Goal: Task Accomplishment & Management: Manage account settings

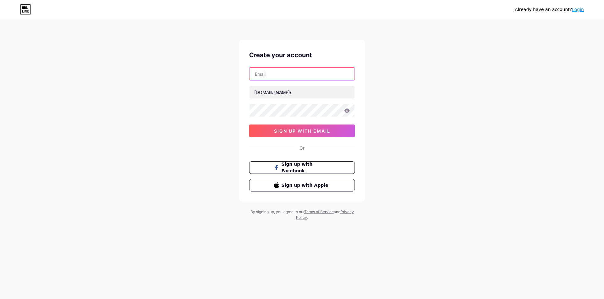
click at [277, 77] on input "text" at bounding box center [302, 74] width 105 height 13
type input "koxtar.contact@gmail.com"
click at [286, 93] on input "text" at bounding box center [302, 92] width 105 height 13
type input "koxtar"
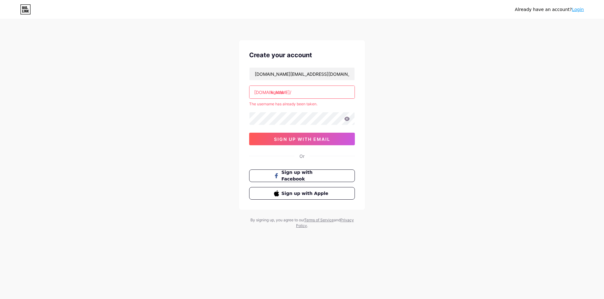
click at [287, 106] on div "The username has already been taken." at bounding box center [302, 104] width 106 height 6
click at [406, 111] on div "Already have an account? Login Create your account koxtar.contact@gmail.com bio…" at bounding box center [302, 124] width 604 height 249
click at [424, 145] on div "Already have an account? Login Create your account koxtar.contact@gmail.com bio…" at bounding box center [302, 124] width 604 height 249
click at [577, 9] on link "Login" at bounding box center [578, 9] width 12 height 5
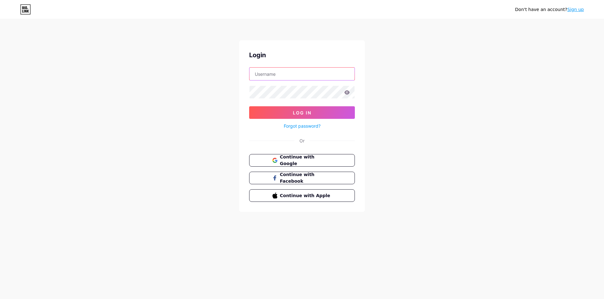
drag, startPoint x: 276, startPoint y: 75, endPoint x: 288, endPoint y: 75, distance: 11.3
click at [277, 76] on input "text" at bounding box center [302, 74] width 105 height 13
type input "koxtar"
click at [346, 92] on icon at bounding box center [347, 92] width 5 height 4
click at [346, 92] on icon at bounding box center [346, 93] width 5 height 4
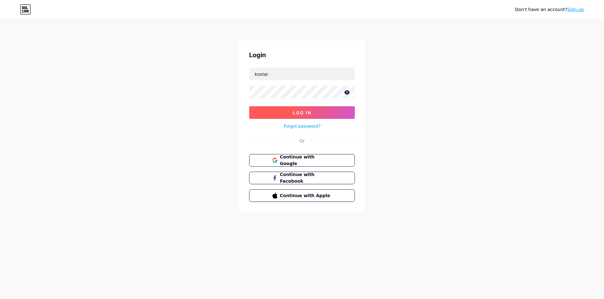
click at [302, 111] on span "Log In" at bounding box center [302, 112] width 19 height 5
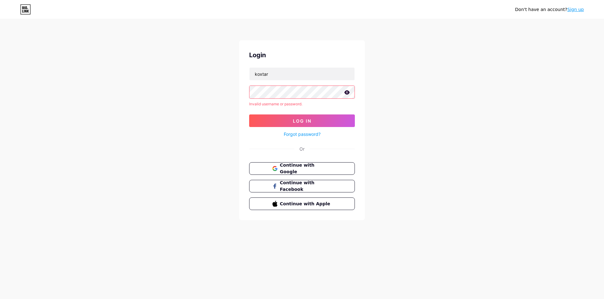
click at [301, 136] on link "Forgot password?" at bounding box center [302, 134] width 37 height 7
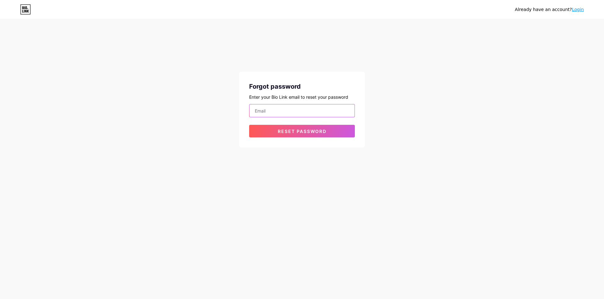
click at [282, 111] on input "email" at bounding box center [302, 110] width 105 height 13
click at [301, 133] on span "Reset password" at bounding box center [302, 131] width 49 height 5
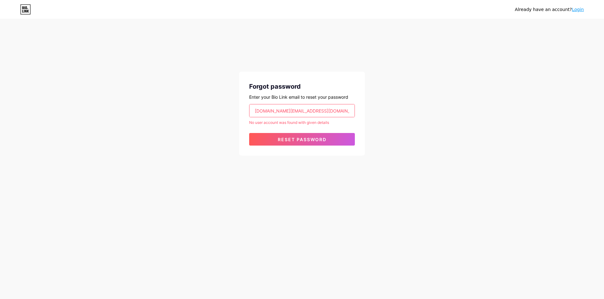
drag, startPoint x: 325, startPoint y: 110, endPoint x: 237, endPoint y: 114, distance: 88.5
click at [237, 114] on div "Already have an account? Login Forgot password Enter your Bio Link email to res…" at bounding box center [302, 88] width 604 height 176
type input "[EMAIL_ADDRESS][DOMAIN_NAME]"
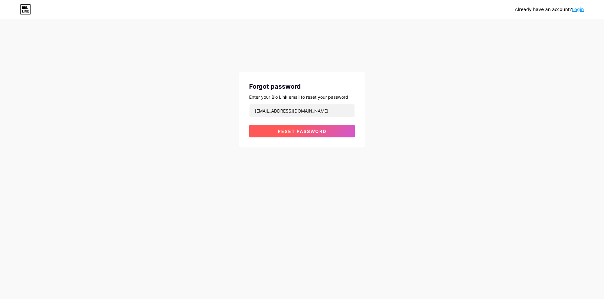
click at [297, 132] on span "Reset password" at bounding box center [302, 131] width 49 height 5
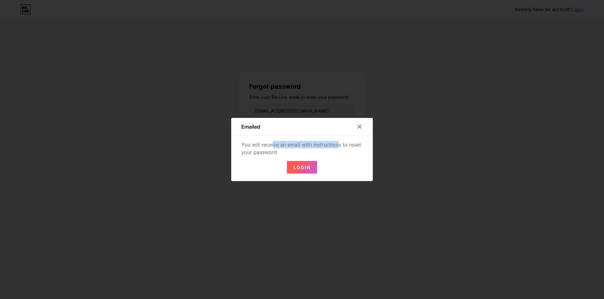
drag, startPoint x: 296, startPoint y: 141, endPoint x: 322, endPoint y: 141, distance: 26.4
click at [316, 141] on div "You will receive an email with instructions to reset your password" at bounding box center [301, 148] width 121 height 15
click at [332, 142] on div "You will receive an email with instructions to reset your password" at bounding box center [301, 148] width 121 height 15
click at [301, 166] on span "Login" at bounding box center [302, 167] width 17 height 5
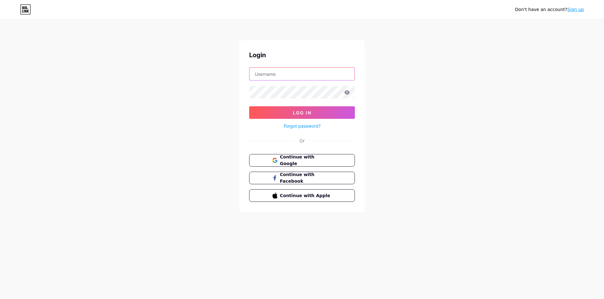
click at [273, 74] on input "text" at bounding box center [302, 74] width 105 height 13
type input "[EMAIL_ADDRESS][DOMAIN_NAME]"
click at [249, 106] on button "Log In" at bounding box center [302, 112] width 106 height 13
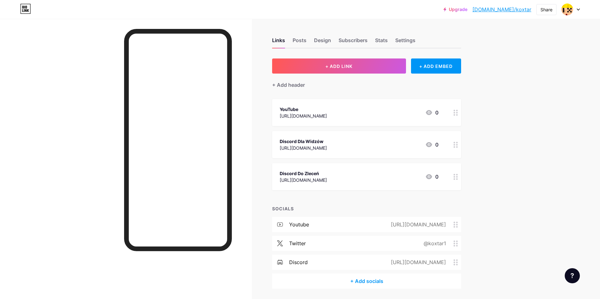
click at [455, 145] on circle at bounding box center [454, 145] width 2 height 2
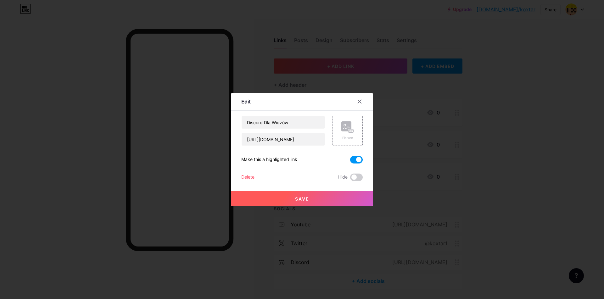
click at [245, 176] on div "Delete" at bounding box center [247, 178] width 13 height 8
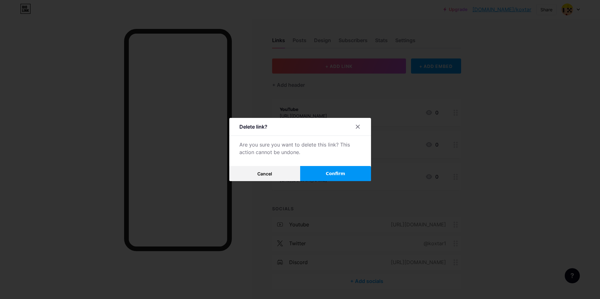
click at [327, 174] on button "Confirm" at bounding box center [335, 173] width 71 height 15
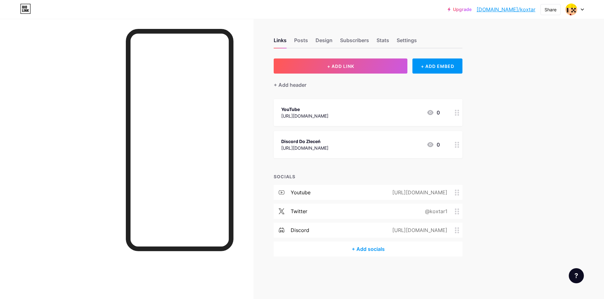
click at [453, 146] on div at bounding box center [457, 144] width 11 height 27
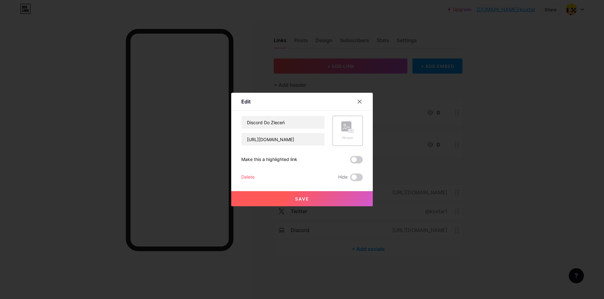
click at [248, 178] on div "Delete" at bounding box center [247, 178] width 13 height 8
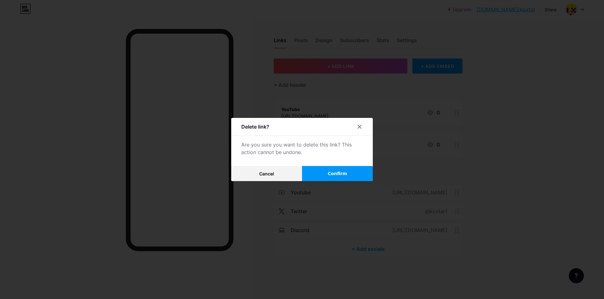
click at [334, 175] on span "Confirm" at bounding box center [338, 174] width 20 height 7
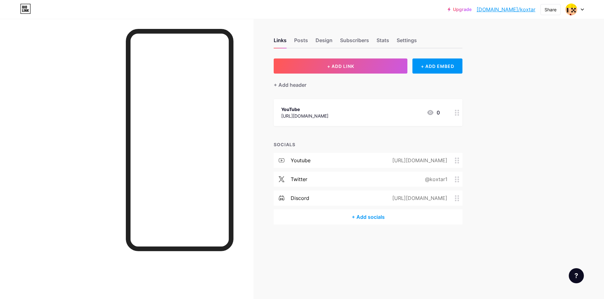
click at [454, 197] on div "[URL][DOMAIN_NAME]" at bounding box center [418, 199] width 73 height 8
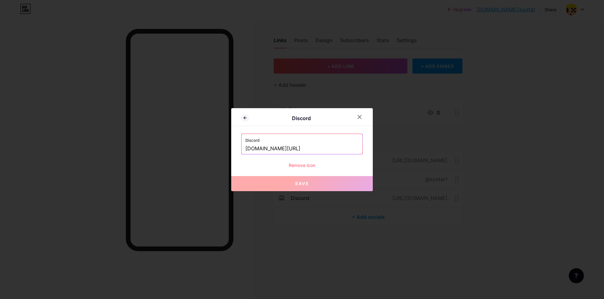
click at [310, 167] on div "Remove icon" at bounding box center [301, 165] width 121 height 7
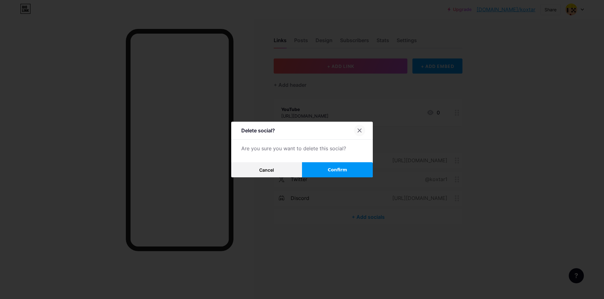
click at [360, 135] on div at bounding box center [359, 130] width 11 height 11
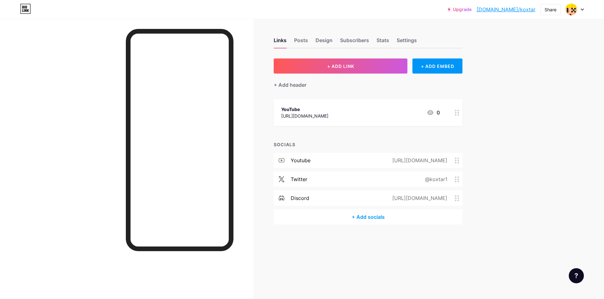
click at [456, 195] on circle at bounding box center [456, 196] width 2 height 2
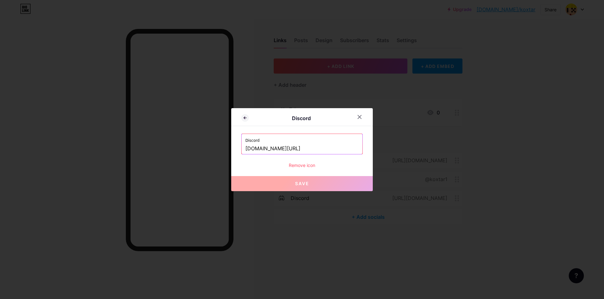
click at [210, 148] on div "Discord Discord [DOMAIN_NAME][URL] Remove icon Save" at bounding box center [302, 149] width 604 height 299
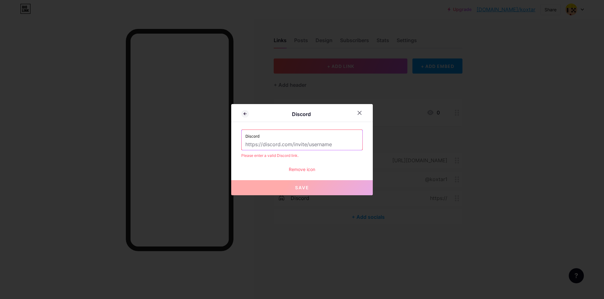
click at [312, 193] on button "Save" at bounding box center [302, 187] width 142 height 15
click at [363, 118] on div at bounding box center [363, 112] width 19 height 11
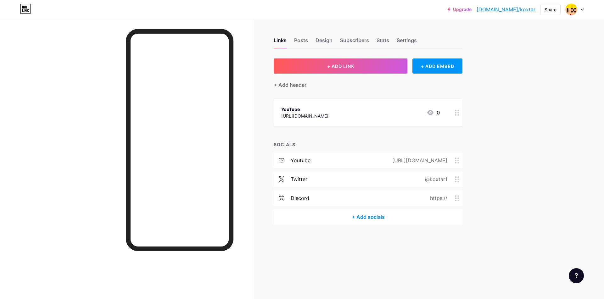
click at [443, 198] on div "https://" at bounding box center [437, 199] width 35 height 8
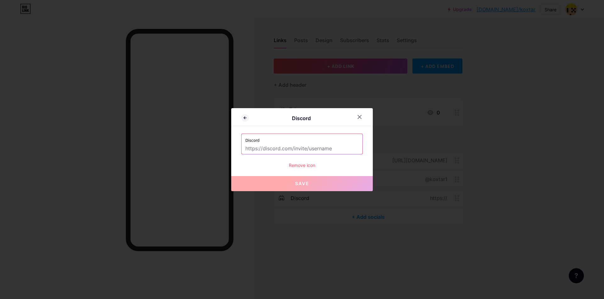
drag, startPoint x: 287, startPoint y: 151, endPoint x: 260, endPoint y: 150, distance: 27.1
click at [260, 150] on input "text" at bounding box center [302, 149] width 113 height 11
paste input "[DOMAIN_NAME][URL]"
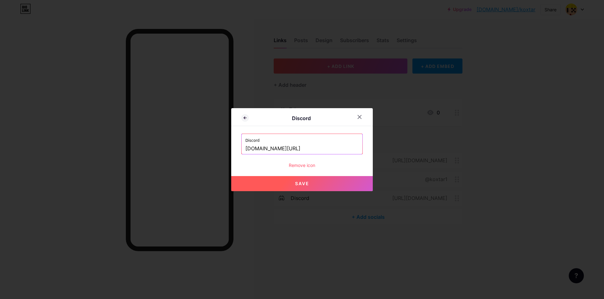
click at [292, 184] on button "Save" at bounding box center [302, 183] width 142 height 15
type input "[URL][DOMAIN_NAME]"
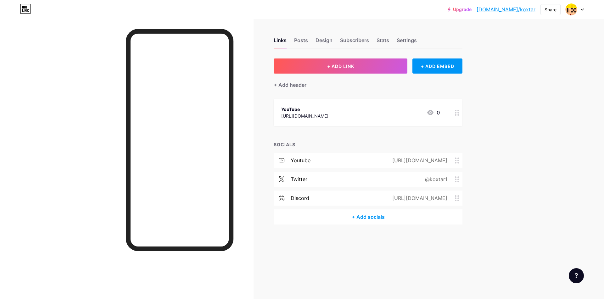
click at [459, 178] on icon at bounding box center [457, 180] width 4 height 6
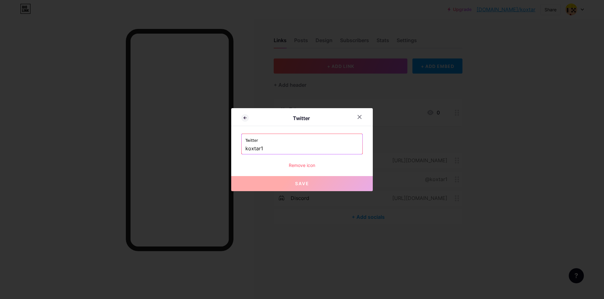
click at [292, 146] on input "koxtar1" at bounding box center [302, 149] width 113 height 11
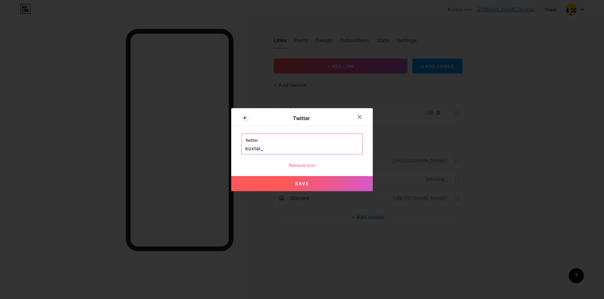
click at [291, 184] on button "Save" at bounding box center [302, 183] width 142 height 15
type input "[URL][DOMAIN_NAME]"
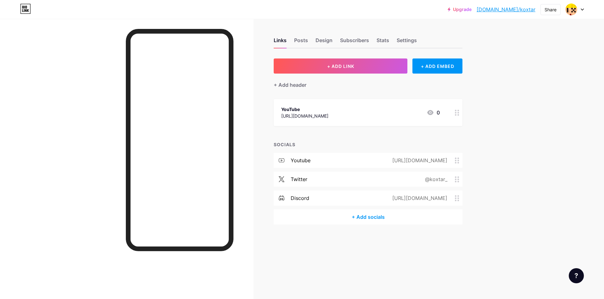
click at [456, 181] on circle at bounding box center [456, 182] width 2 height 2
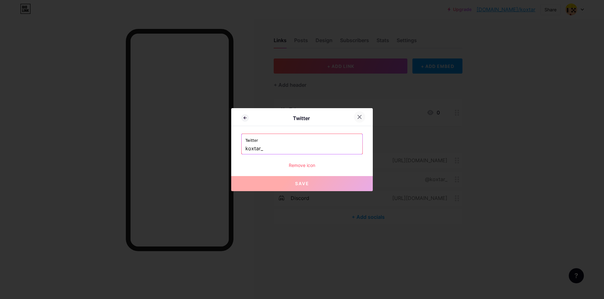
click at [360, 116] on icon at bounding box center [359, 117] width 5 height 5
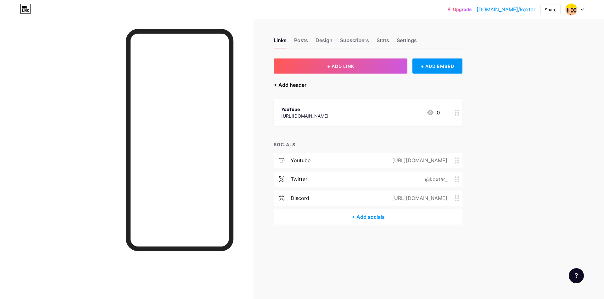
click at [278, 85] on div "+ Add header" at bounding box center [290, 85] width 33 height 8
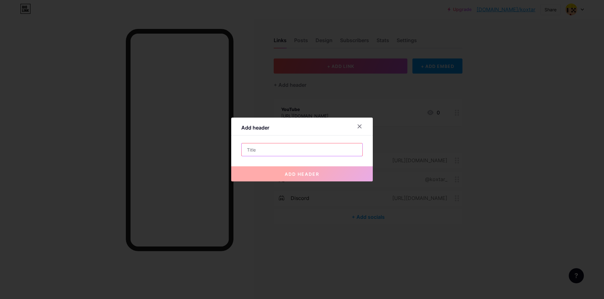
click at [268, 151] on input "text" at bounding box center [302, 150] width 121 height 13
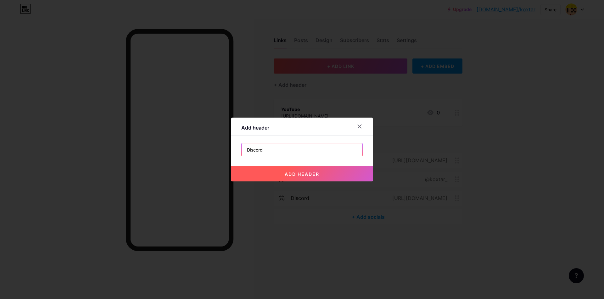
type input "Discord"
click at [295, 173] on span "add header" at bounding box center [302, 174] width 35 height 5
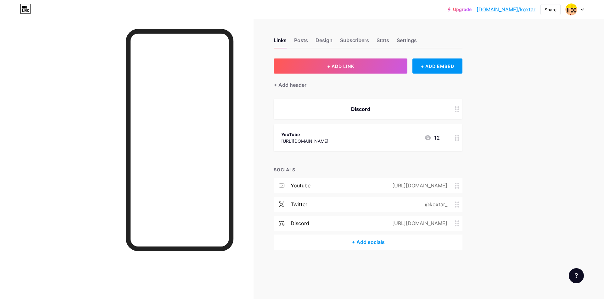
click at [374, 109] on div "Discord" at bounding box center [360, 109] width 159 height 8
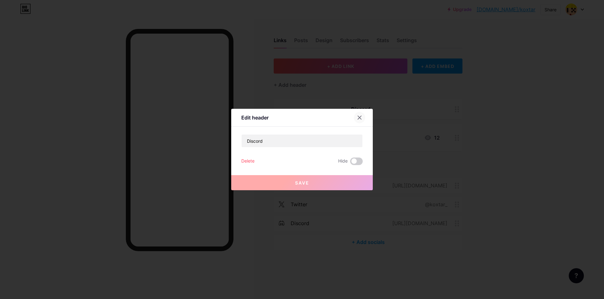
click at [359, 116] on icon at bounding box center [359, 117] width 5 height 5
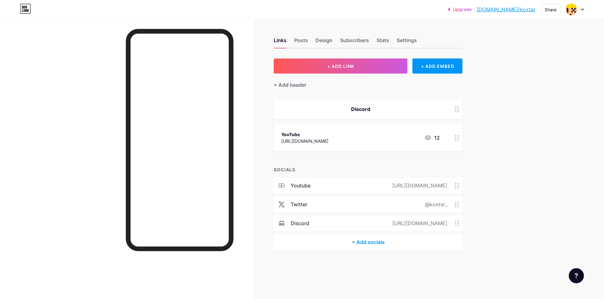
click at [386, 110] on div "Discord" at bounding box center [360, 109] width 159 height 8
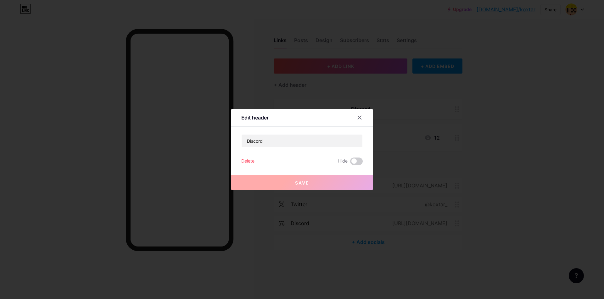
click at [248, 160] on div "Delete" at bounding box center [247, 162] width 13 height 8
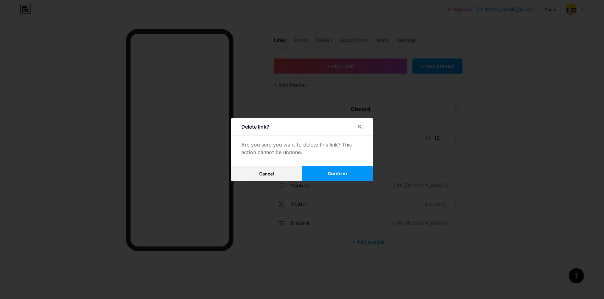
click at [325, 179] on button "Confirm" at bounding box center [337, 173] width 71 height 15
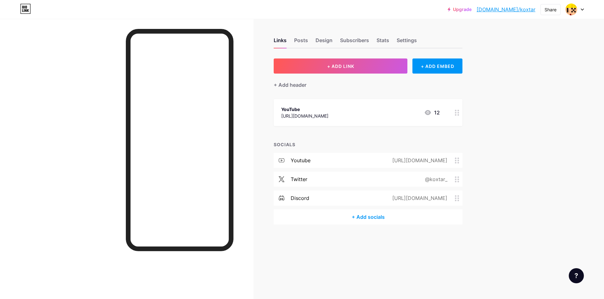
click at [370, 214] on div "+ Add socials" at bounding box center [368, 217] width 189 height 15
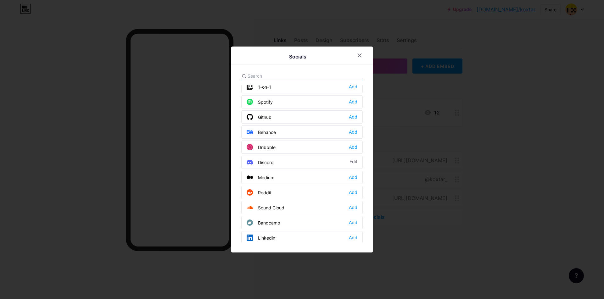
click at [266, 161] on div "Discord" at bounding box center [260, 162] width 27 height 6
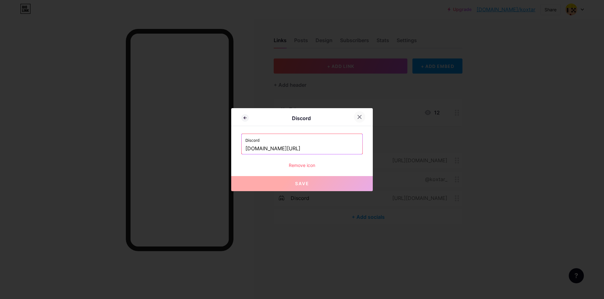
click at [360, 116] on icon at bounding box center [359, 117] width 5 height 5
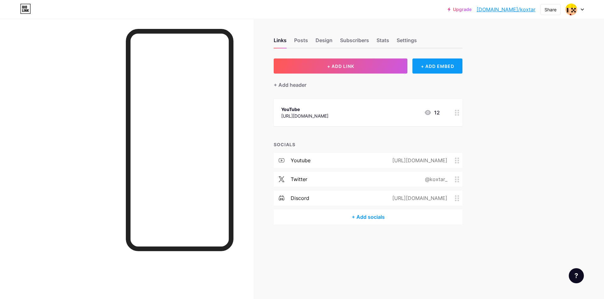
click at [429, 70] on div "+ ADD EMBED" at bounding box center [438, 66] width 50 height 15
click at [266, 65] on div "YouTube Play YouTube video without leaving your page." at bounding box center [283, 67] width 63 height 20
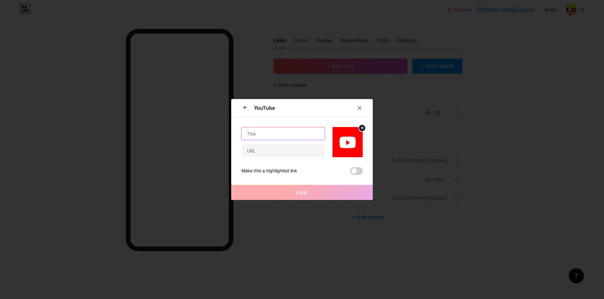
click at [269, 137] on input "text" at bounding box center [283, 133] width 83 height 13
type input "YouTube"
click at [267, 154] on input "text" at bounding box center [283, 150] width 83 height 13
paste input "[DOMAIN_NAME][URL]"
type input "[DOMAIN_NAME][URL]"
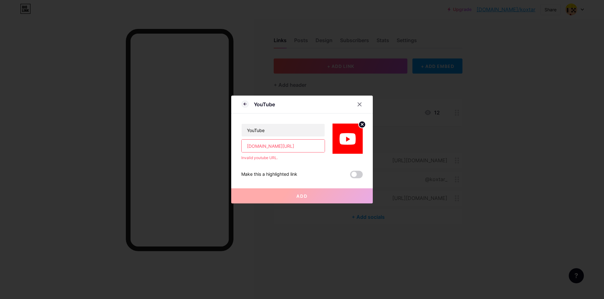
drag, startPoint x: 301, startPoint y: 148, endPoint x: 220, endPoint y: 146, distance: 81.6
click at [214, 146] on div "YouTube YouTube [DOMAIN_NAME][URL] Invalid youtube URL. Make this a highlighted…" at bounding box center [302, 149] width 604 height 299
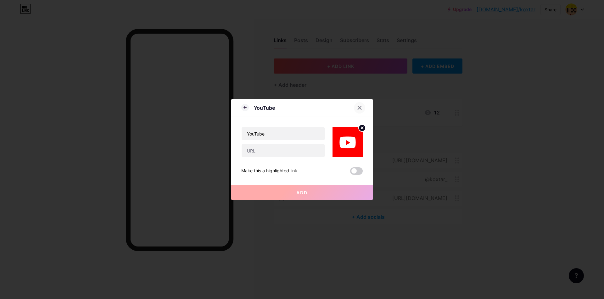
click at [359, 107] on icon at bounding box center [359, 107] width 3 height 3
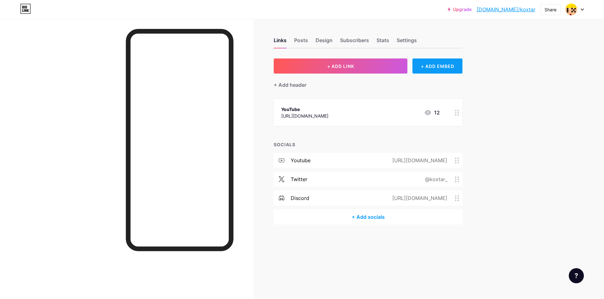
click at [433, 68] on div "+ ADD EMBED" at bounding box center [438, 66] width 50 height 15
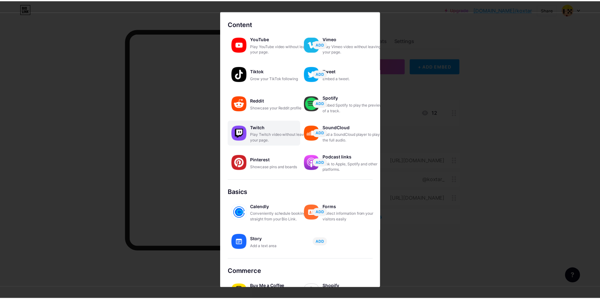
scroll to position [0, 0]
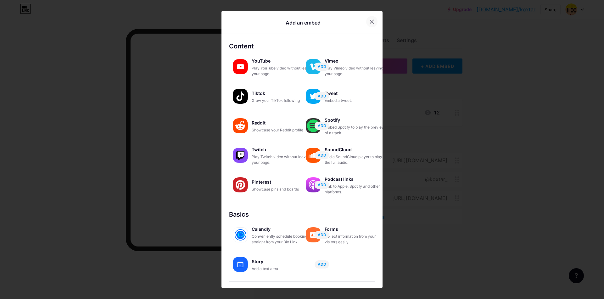
click at [371, 19] on div at bounding box center [371, 21] width 11 height 11
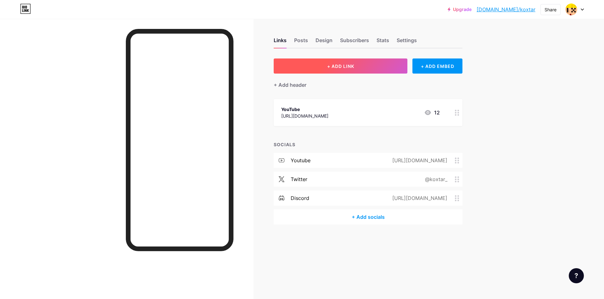
click at [341, 67] on span "+ ADD LINK" at bounding box center [340, 66] width 27 height 5
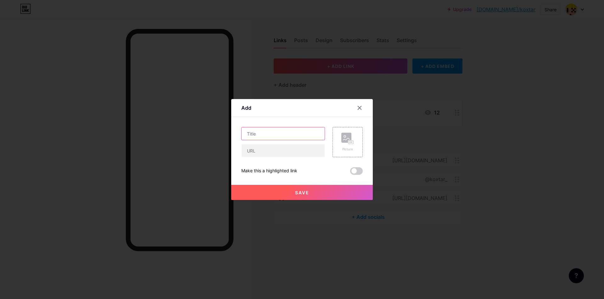
click at [280, 138] on input "text" at bounding box center [283, 133] width 83 height 13
type input "Discord"
click at [277, 153] on input "text" at bounding box center [283, 150] width 83 height 13
paste input "[DOMAIN_NAME][URL]"
type input "[DOMAIN_NAME][URL]"
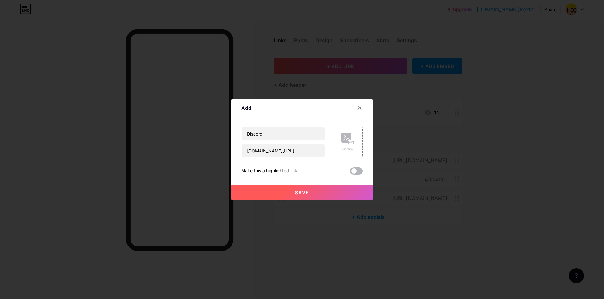
click at [355, 172] on span at bounding box center [356, 171] width 13 height 8
click at [350, 173] on input "checkbox" at bounding box center [350, 173] width 0 height 0
click at [321, 194] on button "Save" at bounding box center [302, 192] width 142 height 15
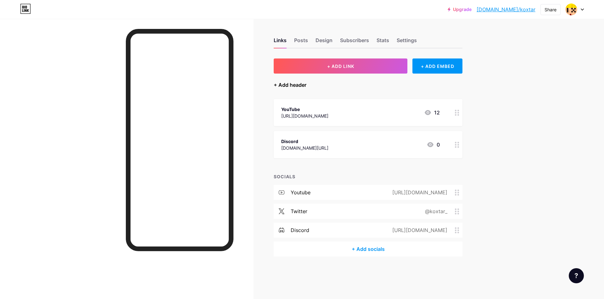
click at [298, 85] on div "+ Add header" at bounding box center [290, 85] width 33 height 8
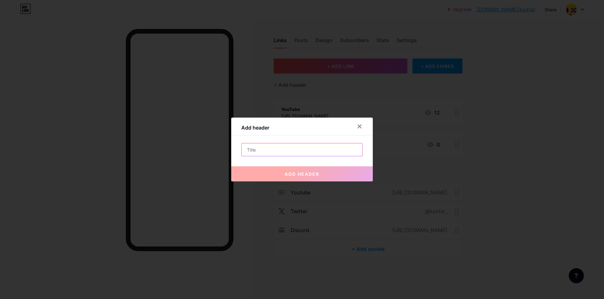
click at [268, 149] on input "text" at bounding box center [302, 150] width 121 height 13
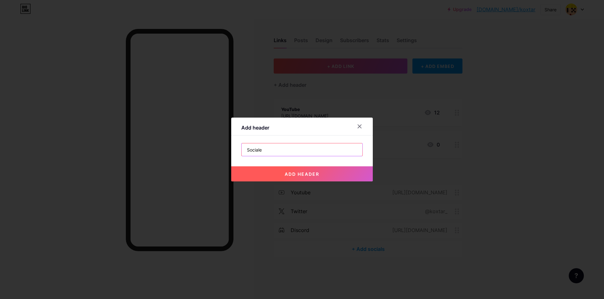
type input "Sociale"
click at [304, 178] on button "add header" at bounding box center [302, 174] width 142 height 15
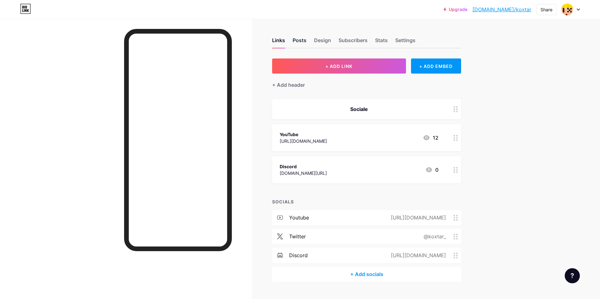
click at [304, 41] on div "Posts" at bounding box center [299, 42] width 14 height 11
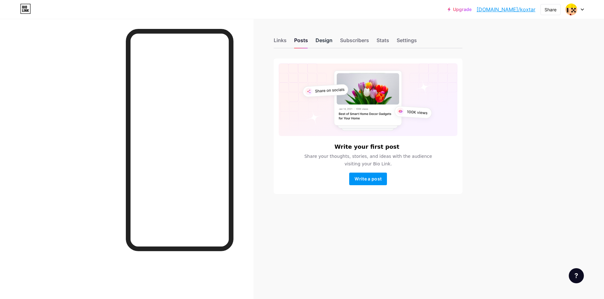
click at [330, 40] on div "Design" at bounding box center [324, 42] width 17 height 11
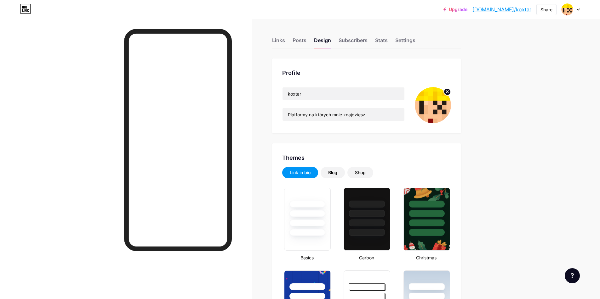
click at [438, 102] on img at bounding box center [433, 105] width 36 height 36
click at [447, 91] on circle at bounding box center [446, 91] width 7 height 7
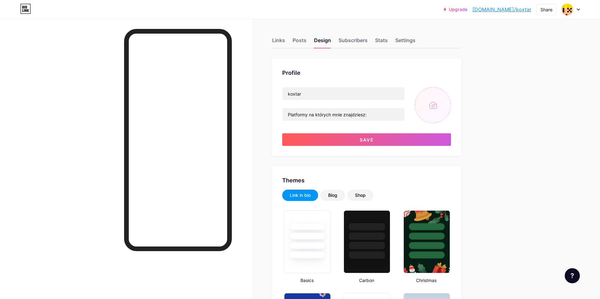
click at [428, 105] on input "file" at bounding box center [433, 105] width 36 height 36
type input "C:\fakepath\channels4_profile.jpg"
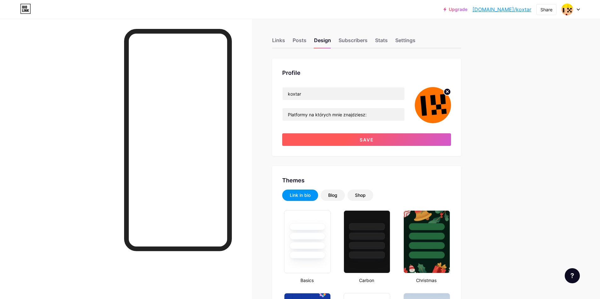
click at [376, 140] on button "Save" at bounding box center [366, 139] width 169 height 13
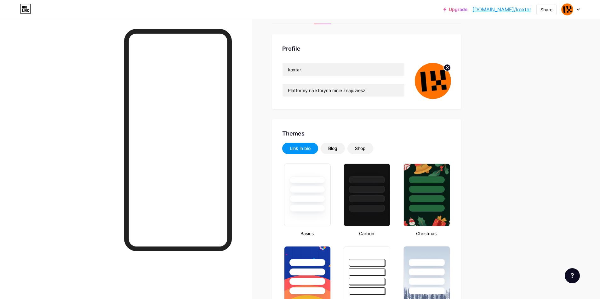
scroll to position [63, 0]
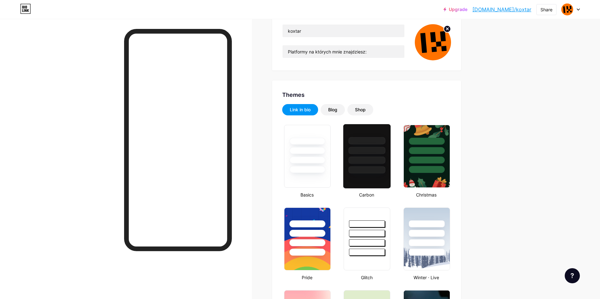
click at [367, 161] on div at bounding box center [366, 160] width 37 height 7
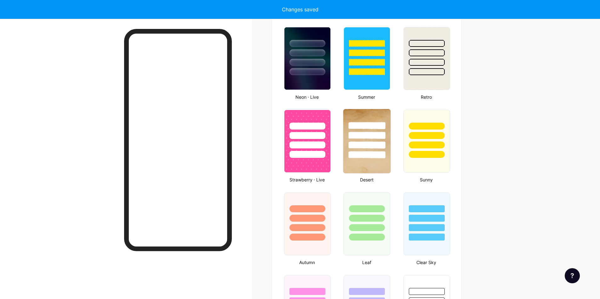
scroll to position [472, 0]
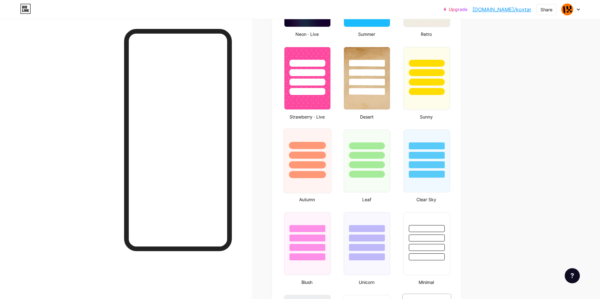
click at [325, 157] on div at bounding box center [307, 155] width 37 height 7
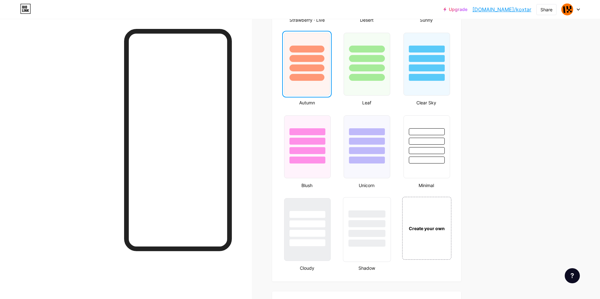
scroll to position [583, 0]
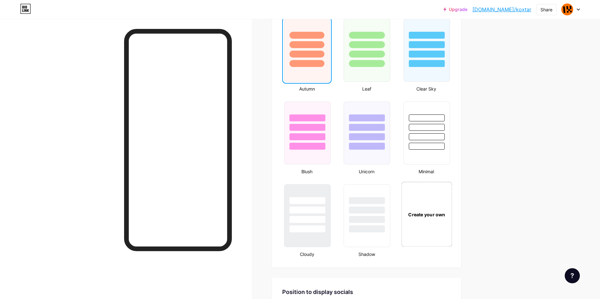
click at [421, 211] on div "Create your own" at bounding box center [426, 214] width 51 height 65
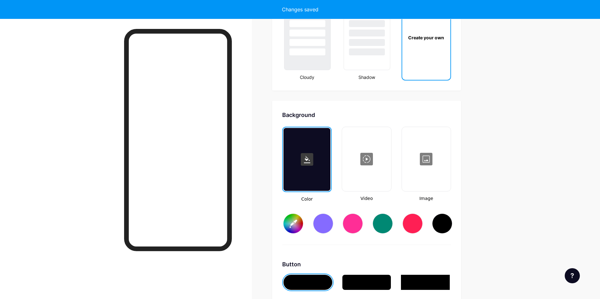
type input "#ffffff"
type input "#000000"
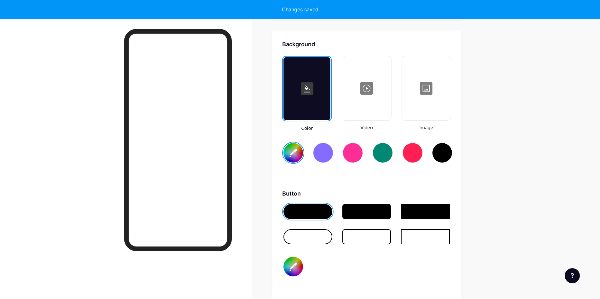
scroll to position [836, 0]
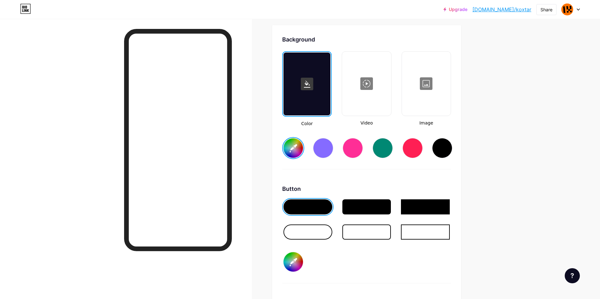
click at [294, 150] on input "#ffffff" at bounding box center [293, 148] width 20 height 20
click at [373, 183] on div "Background Color Video Image #ff6600 Button #000000 Font Inter Poppins EB Garam…" at bounding box center [366, 221] width 169 height 373
click at [306, 91] on div at bounding box center [306, 84] width 47 height 63
click at [310, 80] on rect at bounding box center [307, 84] width 13 height 13
click at [297, 140] on input "#ff6600" at bounding box center [293, 148] width 20 height 20
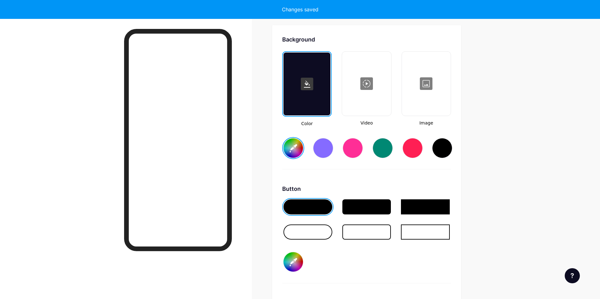
click at [383, 173] on div "Background Color Video Image #fe9a58 Button #000000 Font Inter Poppins EB Garam…" at bounding box center [366, 221] width 169 height 373
click at [308, 85] on icon at bounding box center [307, 84] width 6 height 7
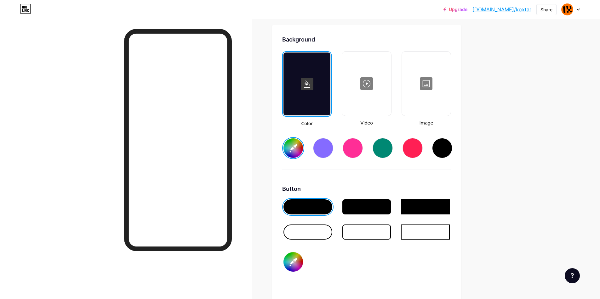
click at [294, 148] on input "#fe9a58" at bounding box center [293, 148] width 20 height 20
type input "#595959"
click at [389, 175] on div "Background Color Video Image #595959 Button #000000 Font Inter Poppins EB Garam…" at bounding box center [366, 221] width 169 height 373
click at [367, 82] on div at bounding box center [366, 83] width 48 height 63
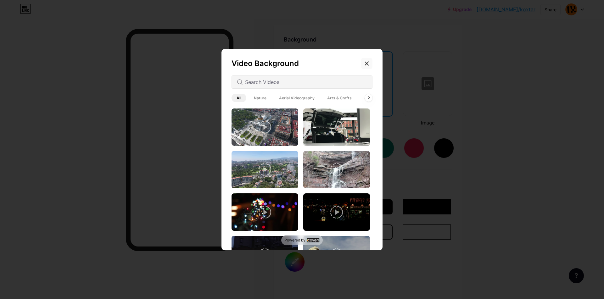
click at [369, 62] on icon at bounding box center [366, 63] width 5 height 5
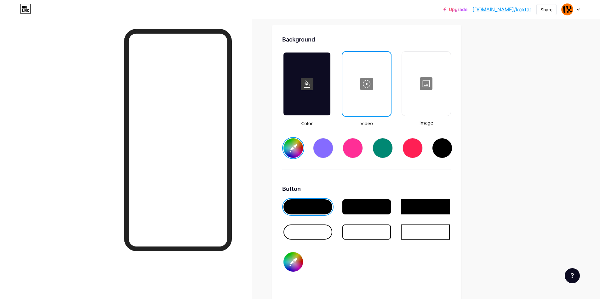
click at [429, 89] on div at bounding box center [426, 83] width 48 height 63
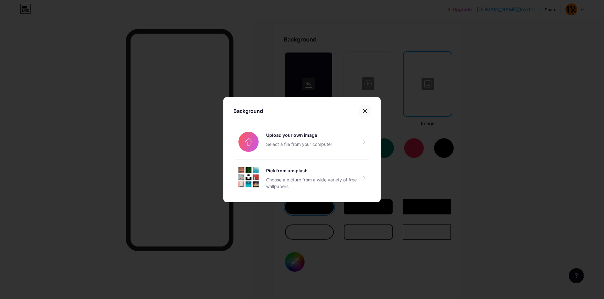
click at [370, 110] on div at bounding box center [364, 110] width 11 height 11
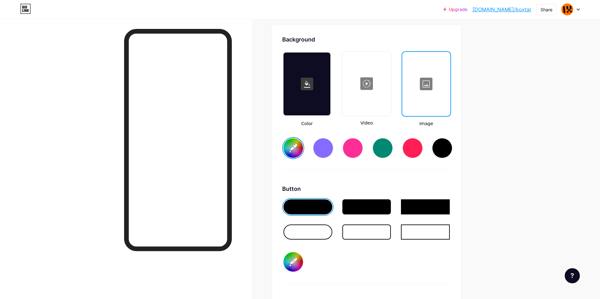
click at [359, 209] on div at bounding box center [366, 207] width 49 height 15
click at [369, 204] on div at bounding box center [366, 207] width 49 height 15
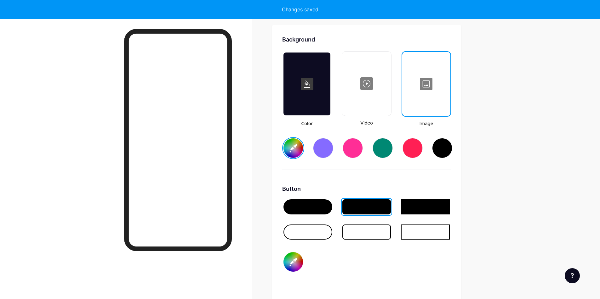
click at [426, 205] on div at bounding box center [425, 207] width 49 height 15
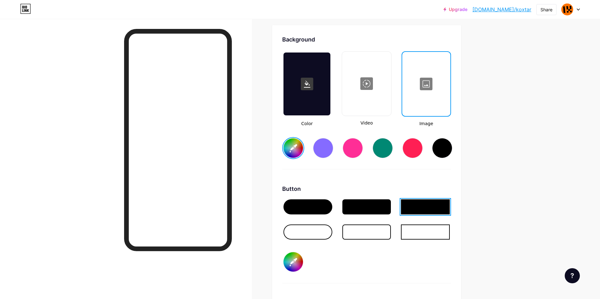
click at [373, 233] on div at bounding box center [366, 232] width 49 height 15
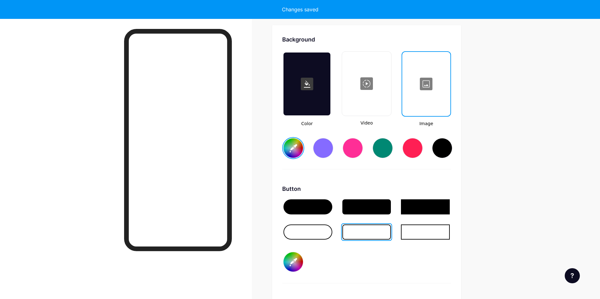
click at [316, 234] on div at bounding box center [307, 232] width 49 height 15
click at [309, 84] on icon at bounding box center [307, 84] width 6 height 7
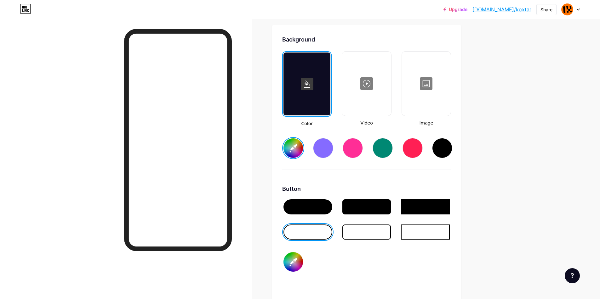
click at [428, 206] on div at bounding box center [425, 207] width 49 height 15
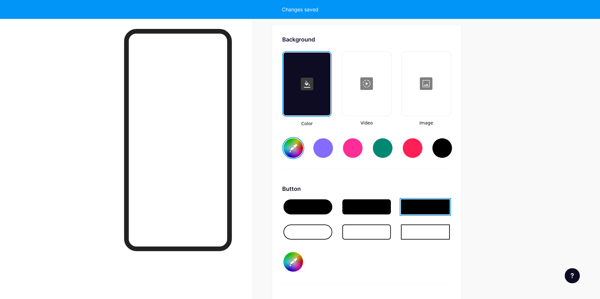
click at [375, 206] on div at bounding box center [366, 207] width 49 height 15
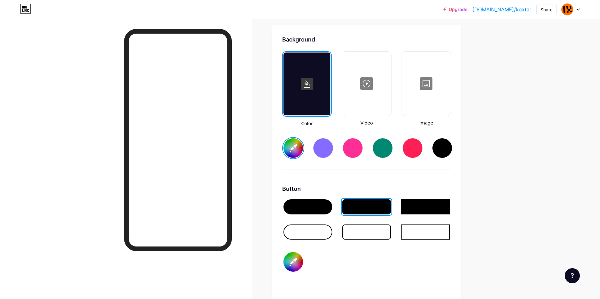
click at [361, 176] on div "Background Color Video Image #595959 Button #000000 Font Inter Poppins EB Garam…" at bounding box center [366, 221] width 169 height 373
click at [291, 264] on input "#000000" at bounding box center [293, 262] width 20 height 20
type input "#ff7300"
click at [408, 183] on div "Background Color Video Image #595959 Button #ff7300 Font Inter Poppins EB Garam…" at bounding box center [366, 221] width 169 height 373
click at [296, 138] on div "#595959" at bounding box center [293, 148] width 22 height 22
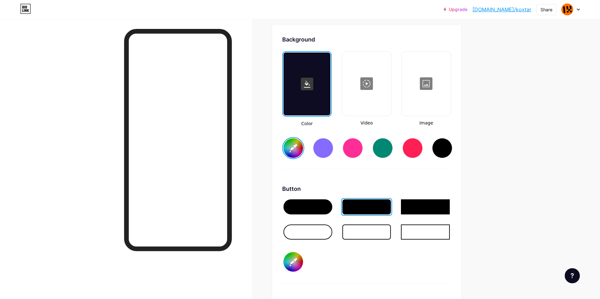
click at [298, 144] on input "#595959" at bounding box center [293, 148] width 20 height 20
type input "#292929"
click at [381, 184] on div "Background Color Video Image #292929 Button #ff7300 Font Inter Poppins EB Garam…" at bounding box center [366, 221] width 169 height 373
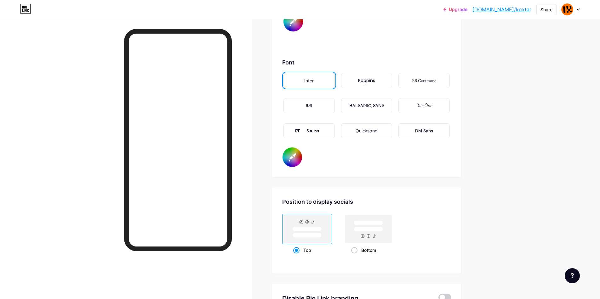
scroll to position [1087, 0]
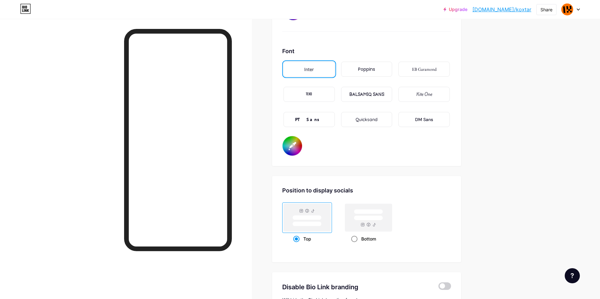
click at [364, 216] on rect at bounding box center [368, 218] width 29 height 5
click at [355, 245] on input "Bottom" at bounding box center [353, 247] width 4 height 4
radio input "true"
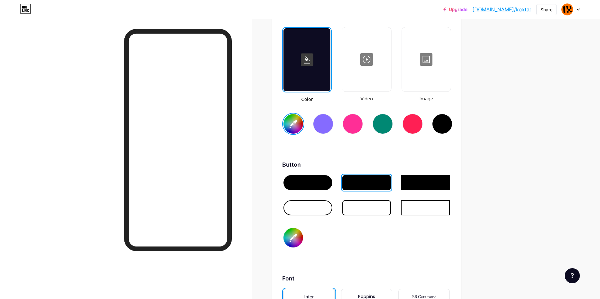
scroll to position [986, 0]
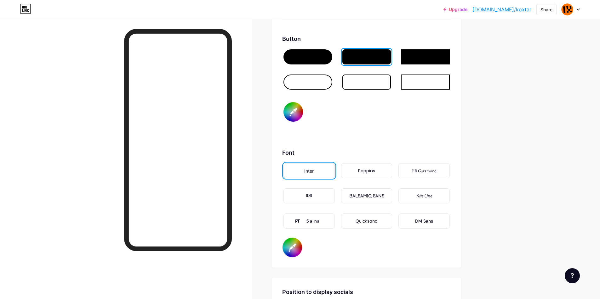
click at [368, 173] on div "Poppins" at bounding box center [366, 171] width 17 height 7
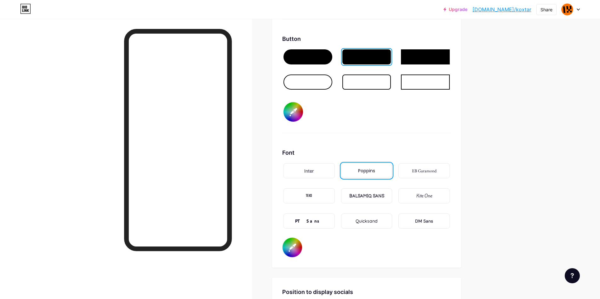
click at [318, 220] on div "PT Sans" at bounding box center [309, 221] width 28 height 7
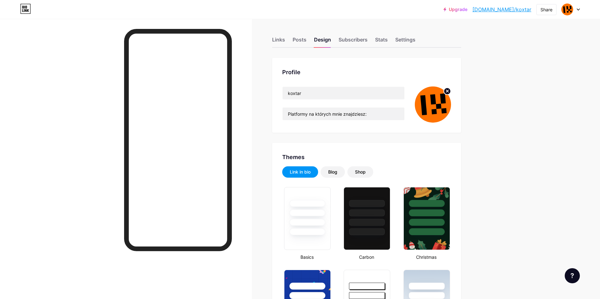
scroll to position [0, 0]
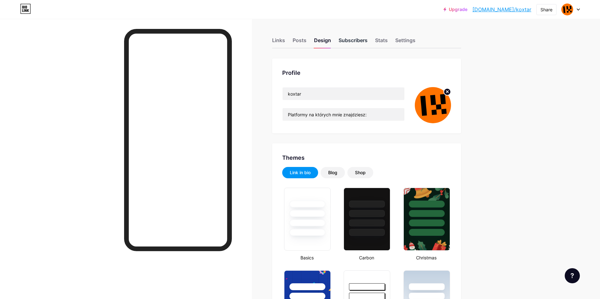
click at [350, 42] on div "Subscribers" at bounding box center [352, 42] width 29 height 11
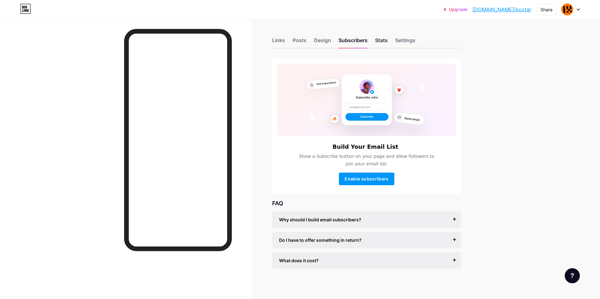
click at [384, 42] on div "Stats" at bounding box center [381, 42] width 13 height 11
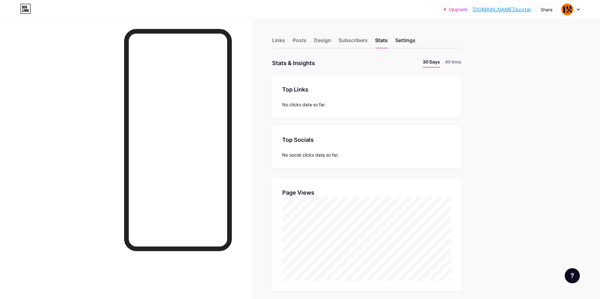
scroll to position [299, 600]
click at [414, 41] on div "Settings" at bounding box center [405, 42] width 20 height 11
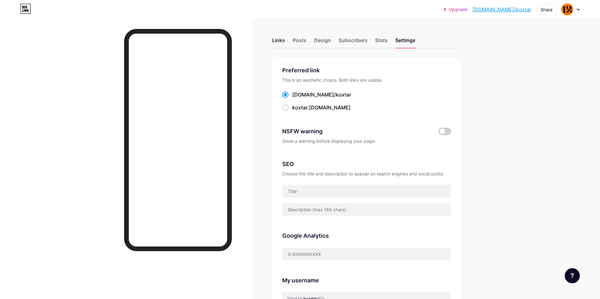
click at [279, 40] on div "Links" at bounding box center [278, 42] width 13 height 11
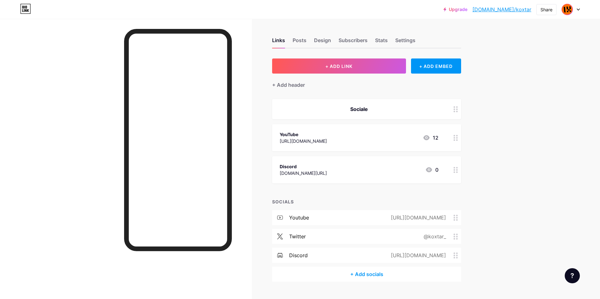
click at [567, 13] on img at bounding box center [567, 9] width 10 height 10
click at [524, 38] on div "koxtar" at bounding box center [542, 37] width 47 height 5
click at [228, 11] on div "Upgrade bio.link/koxtar... bio.link/koxtar Share Switch accounts koxtar bio.lin…" at bounding box center [300, 9] width 600 height 11
click at [399, 40] on div "Settings" at bounding box center [405, 42] width 20 height 11
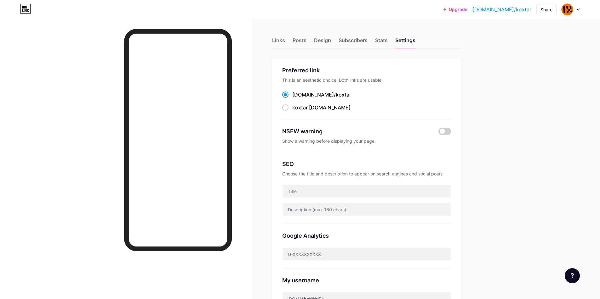
drag, startPoint x: 330, startPoint y: 96, endPoint x: 295, endPoint y: 95, distance: 35.0
click at [295, 95] on div "bio.link/ koxtar" at bounding box center [366, 95] width 169 height 8
copy label "bio.link/ koxtar"
